Goal: Task Accomplishment & Management: Use online tool/utility

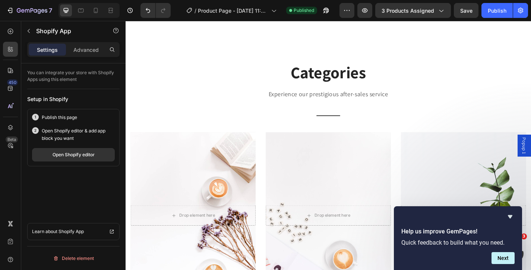
scroll to position [2520, 0]
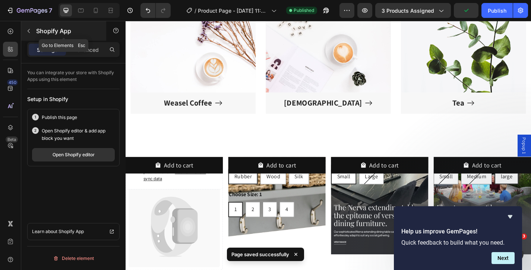
click at [28, 31] on icon "button" at bounding box center [29, 31] width 6 height 6
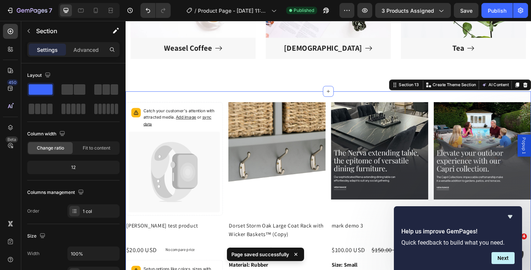
scroll to position [2581, 0]
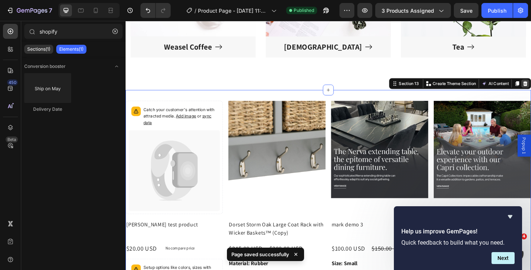
scroll to position [2490, 0]
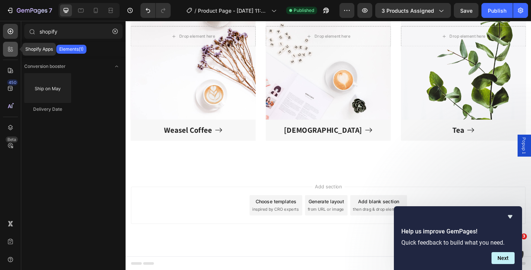
click at [14, 47] on div at bounding box center [10, 49] width 15 height 15
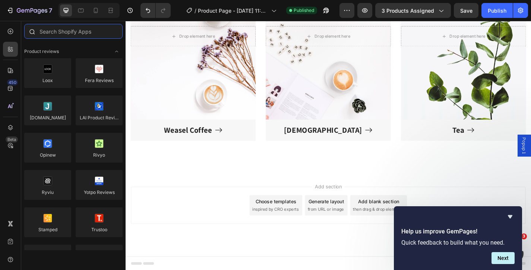
click at [60, 36] on input "text" at bounding box center [73, 31] width 98 height 15
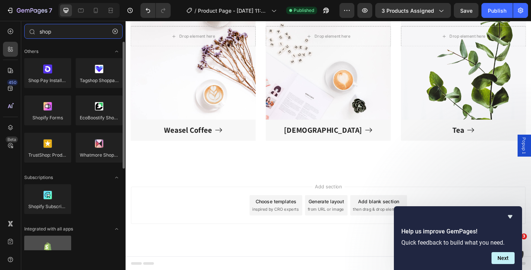
type input "shop"
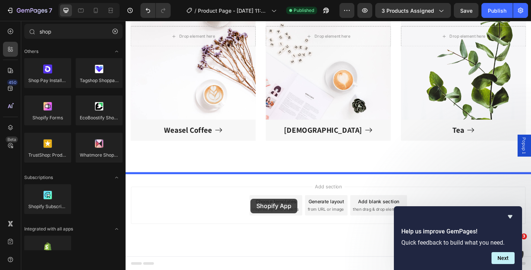
drag, startPoint x: 172, startPoint y: 264, endPoint x: 264, endPoint y: 216, distance: 103.8
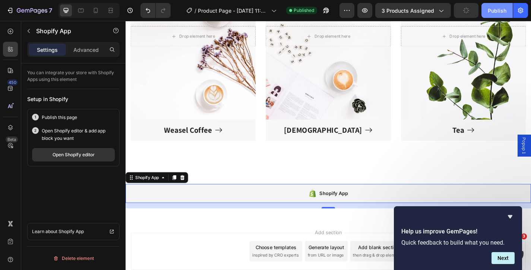
click at [496, 13] on div "Publish" at bounding box center [497, 11] width 19 height 8
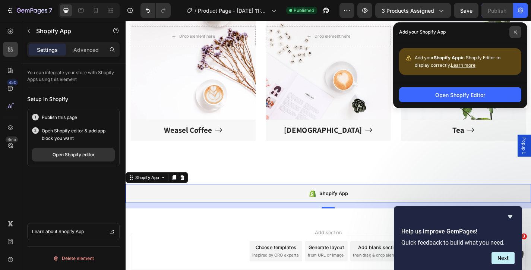
click at [517, 32] on span at bounding box center [515, 32] width 12 height 12
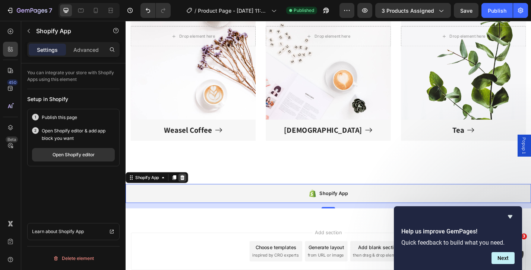
click at [192, 195] on div at bounding box center [188, 193] width 9 height 9
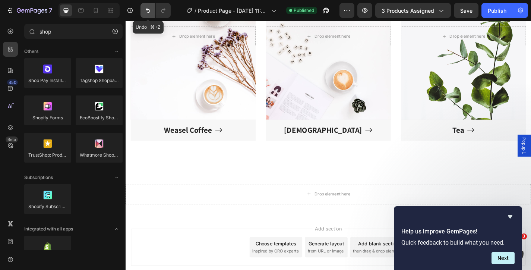
click at [151, 12] on icon "Undo/Redo" at bounding box center [147, 10] width 7 height 7
